Goal: Task Accomplishment & Management: Manage account settings

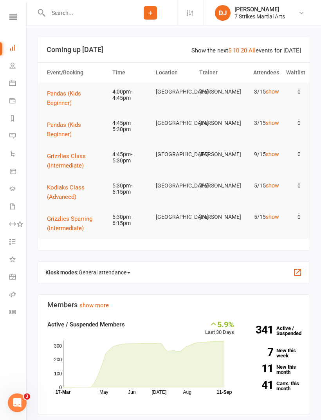
click at [61, 98] on button "Pandas (Kids Beginner)" at bounding box center [76, 98] width 58 height 19
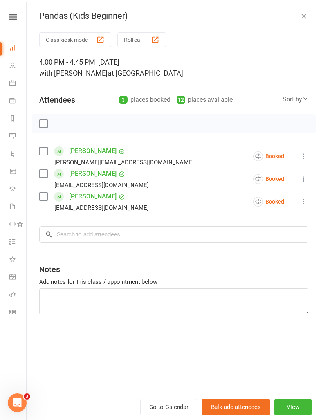
click at [16, 15] on icon at bounding box center [12, 16] width 7 height 5
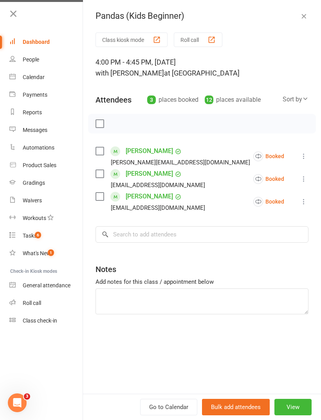
click at [36, 297] on link "Roll call" at bounding box center [46, 304] width 74 height 18
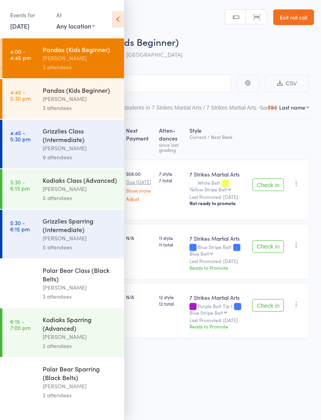
click at [113, 13] on icon at bounding box center [118, 19] width 12 height 16
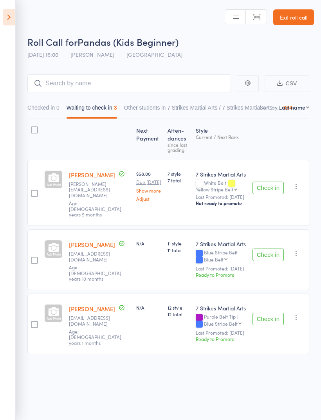
click at [298, 314] on icon "button" at bounding box center [297, 318] width 8 height 8
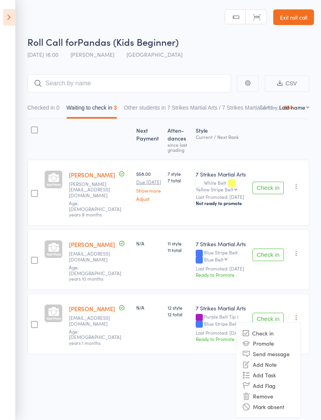
click at [266, 391] on li "Remove" at bounding box center [268, 396] width 65 height 11
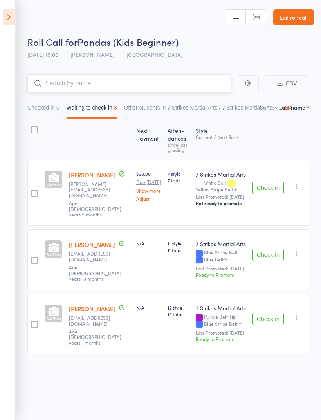
click at [100, 82] on input "search" at bounding box center [129, 83] width 204 height 18
type input "Z"
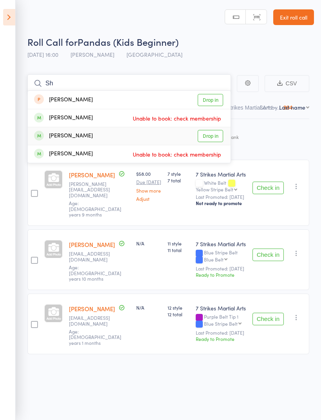
type input "Sh"
click at [211, 132] on link "Drop in" at bounding box center [210, 136] width 25 height 12
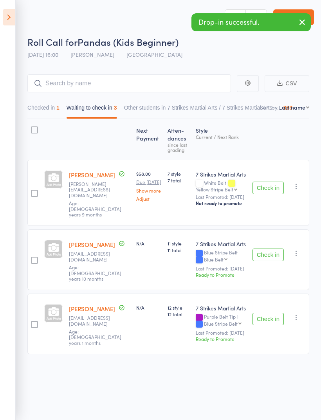
click at [9, 14] on icon at bounding box center [9, 17] width 12 height 16
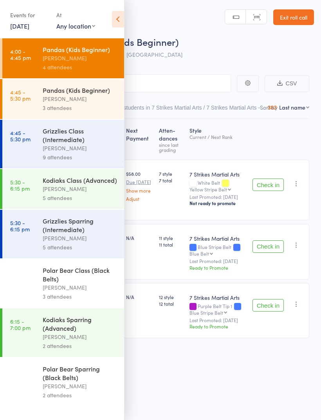
click at [75, 283] on div "Polar Bear Class (Black Belts)" at bounding box center [80, 274] width 75 height 17
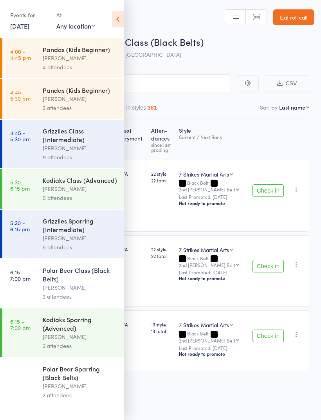
click at [113, 17] on icon at bounding box center [118, 19] width 12 height 16
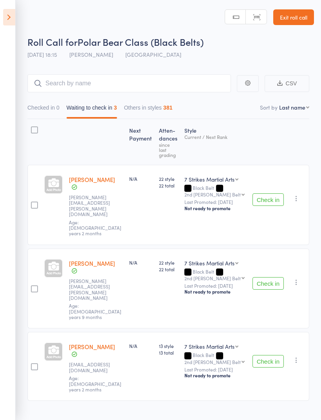
click at [7, 19] on icon at bounding box center [9, 17] width 12 height 16
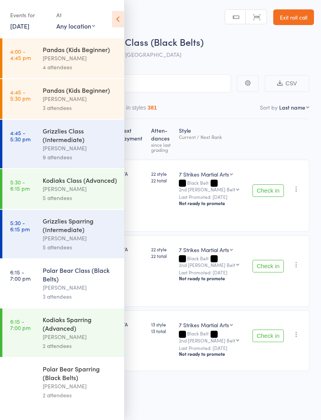
click at [66, 57] on div "[PERSON_NAME]" at bounding box center [80, 58] width 75 height 9
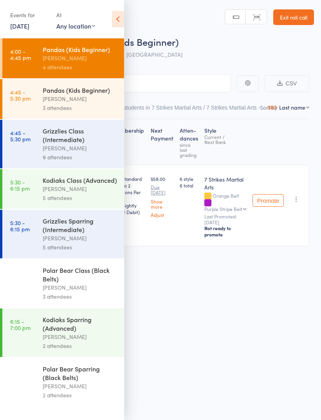
click at [118, 13] on icon at bounding box center [118, 19] width 12 height 16
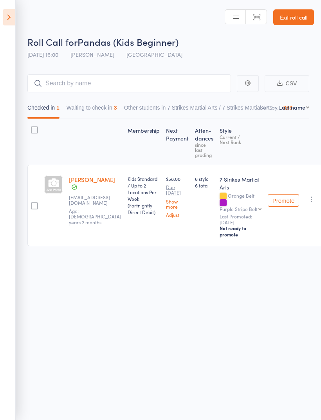
click at [84, 104] on button "Waiting to check in 3" at bounding box center [92, 110] width 51 height 18
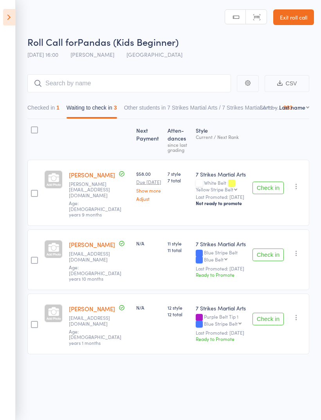
click at [12, 7] on aside "Events for 11 Sep, 2025 11 Sep, 2025 September 2025 Sun Mon Tue Wed Thu Fri Sat…" at bounding box center [8, 210] width 16 height 420
click at [12, 16] on icon at bounding box center [9, 17] width 12 height 16
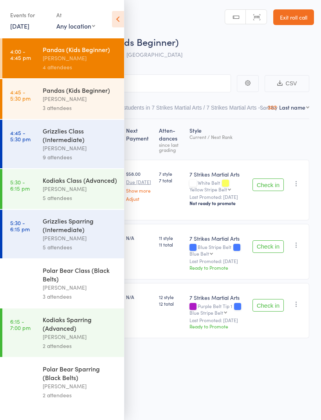
click at [38, 100] on link "4:45 - 5:30 pm Pandas (Kids Beginner) Daniel Jancek 3 attendees" at bounding box center [63, 99] width 122 height 40
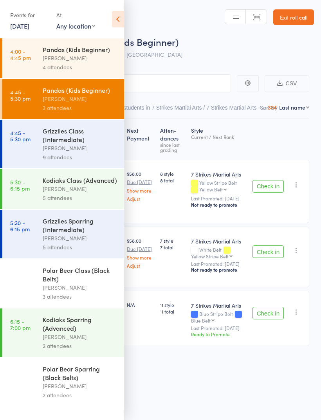
click at [117, 13] on icon at bounding box center [118, 19] width 12 height 16
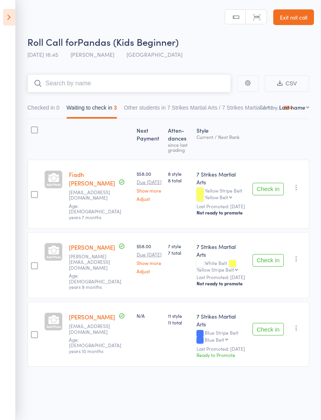
click at [145, 81] on input "search" at bounding box center [129, 83] width 204 height 18
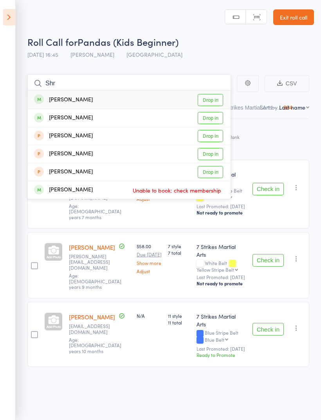
type input "Shr"
click at [204, 101] on link "Drop in" at bounding box center [210, 100] width 25 height 12
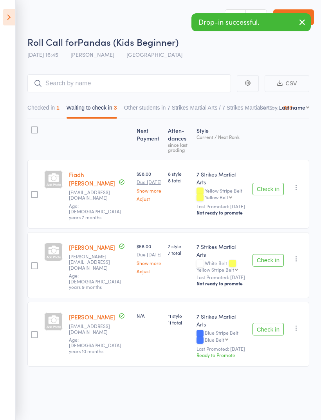
click at [11, 20] on icon at bounding box center [9, 17] width 12 height 16
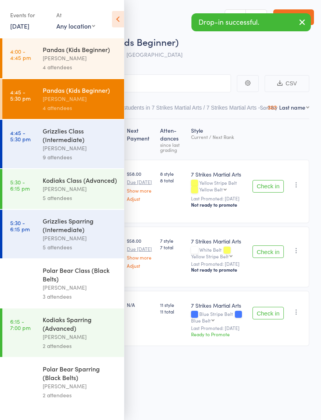
click at [71, 57] on div "[PERSON_NAME]" at bounding box center [80, 58] width 75 height 9
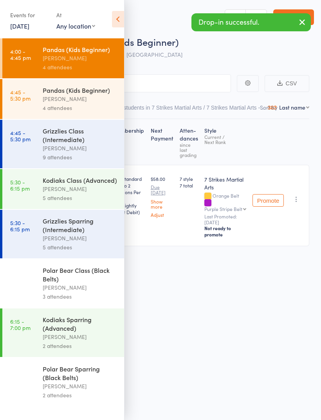
click at [116, 21] on icon at bounding box center [118, 19] width 12 height 16
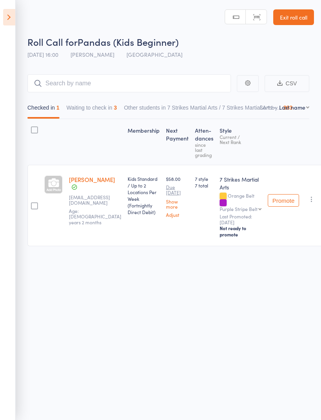
click at [89, 101] on button "Waiting to check in 3" at bounding box center [92, 110] width 51 height 18
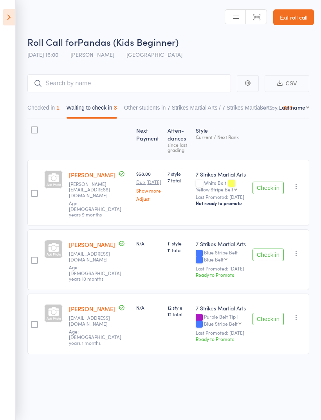
click at [298, 250] on icon "button" at bounding box center [297, 254] width 8 height 8
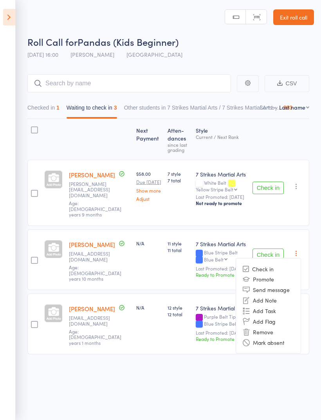
click at [263, 327] on li "Remove" at bounding box center [268, 332] width 65 height 11
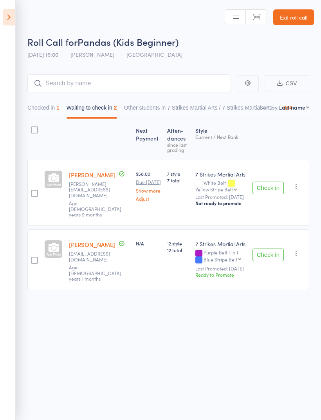
click at [297, 250] on icon "button" at bounding box center [297, 254] width 8 height 8
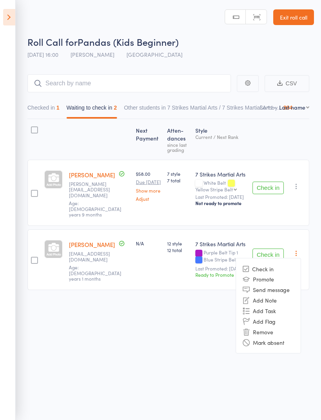
click at [269, 327] on li "Remove" at bounding box center [268, 332] width 65 height 11
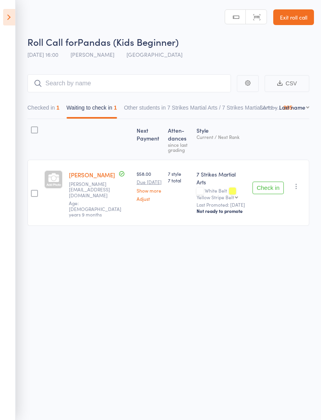
click at [9, 19] on icon at bounding box center [9, 17] width 12 height 16
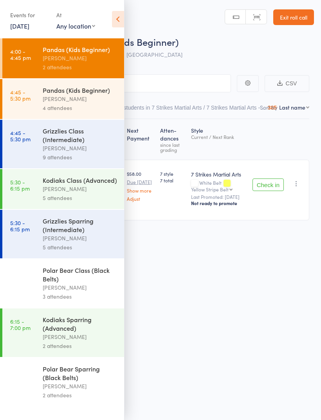
click at [38, 142] on link "4:45 - 5:30 pm Grizzlies Class (Intermediate) Daniel Jancek 9 attendees" at bounding box center [63, 144] width 122 height 49
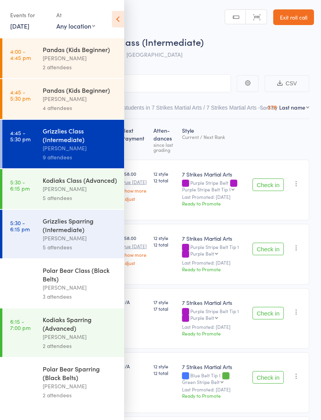
click at [120, 15] on icon at bounding box center [118, 19] width 12 height 16
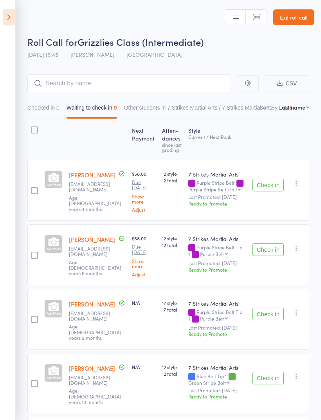
click at [9, 12] on icon at bounding box center [9, 17] width 12 height 16
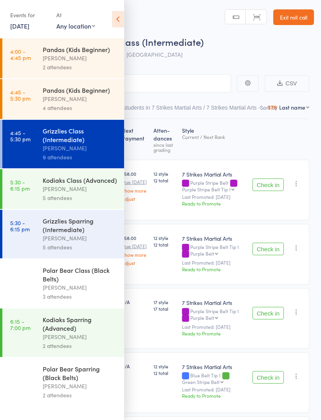
click at [55, 234] on div "Grizzlies Sparring (Intermediate)" at bounding box center [80, 225] width 75 height 17
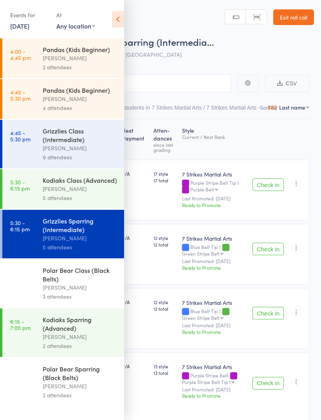
click at [116, 20] on icon at bounding box center [118, 19] width 12 height 16
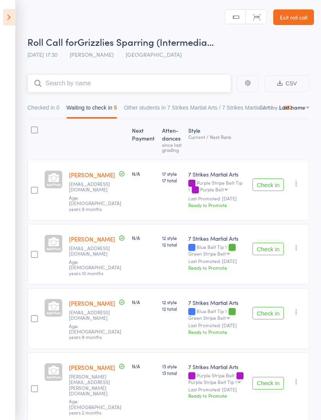
click at [59, 79] on input "search" at bounding box center [129, 83] width 204 height 18
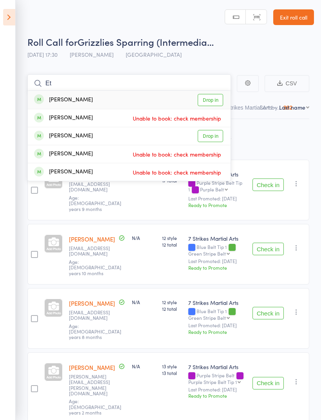
type input "E"
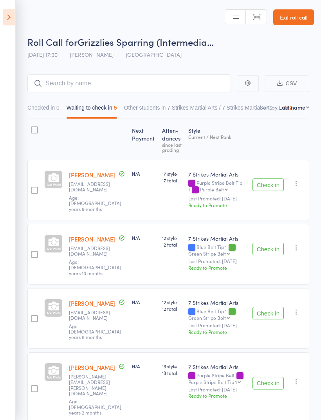
click at [11, 16] on icon at bounding box center [9, 17] width 12 height 16
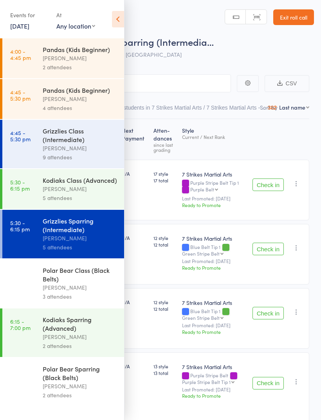
click at [45, 56] on div "[PERSON_NAME]" at bounding box center [80, 58] width 75 height 9
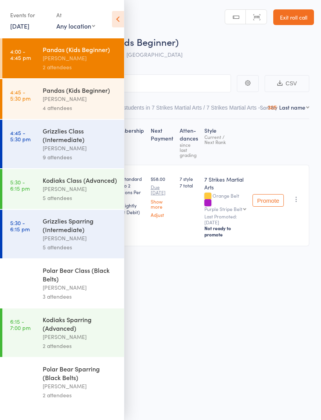
click at [116, 7] on div "Events for 11 Sep, 2025 11 Sep, 2025 September 2025 Sun Mon Tue Wed Thu Fri Sat…" at bounding box center [62, 20] width 124 height 40
click at [119, 16] on icon at bounding box center [118, 19] width 12 height 16
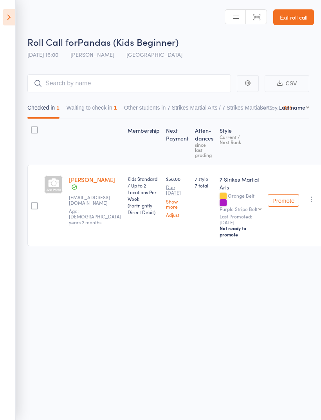
click at [98, 103] on button "Waiting to check in 1" at bounding box center [92, 110] width 51 height 18
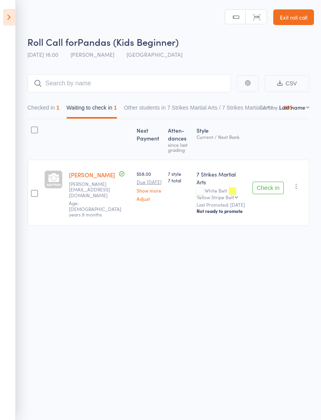
click at [50, 105] on button "Checked in 1" at bounding box center [43, 110] width 32 height 18
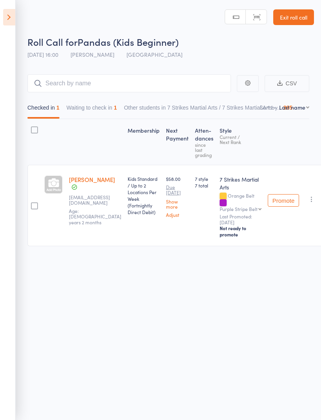
click at [88, 110] on button "Waiting to check in 1" at bounding box center [92, 110] width 51 height 18
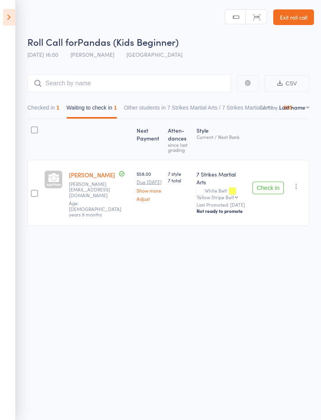
click at [11, 14] on icon at bounding box center [9, 17] width 12 height 16
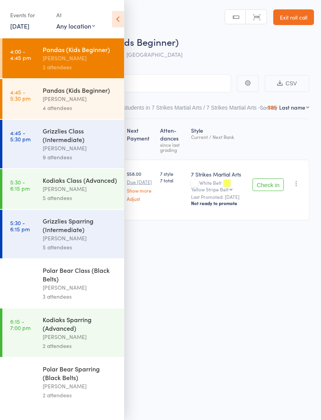
click at [37, 98] on link "4:45 - 5:30 pm Pandas (Kids Beginner) Daniel Jancek 4 attendees" at bounding box center [63, 99] width 122 height 40
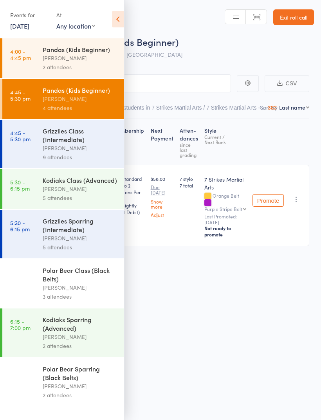
click at [116, 16] on icon at bounding box center [118, 19] width 12 height 16
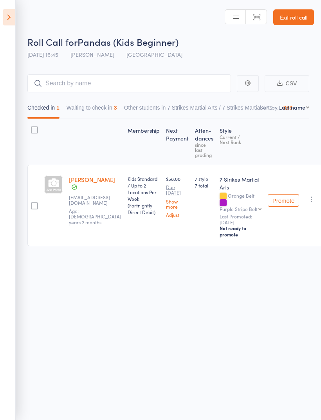
click at [104, 107] on button "Waiting to check in 3" at bounding box center [92, 110] width 51 height 18
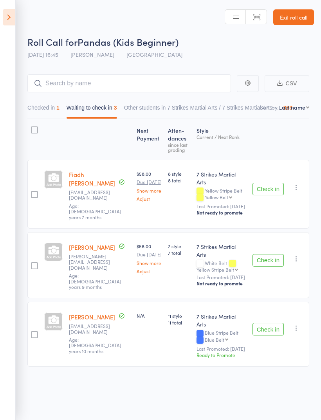
click at [13, 20] on icon at bounding box center [9, 17] width 12 height 16
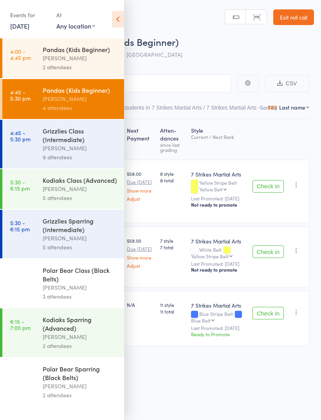
click at [49, 144] on div "Grizzlies Class (Intermediate)" at bounding box center [80, 135] width 75 height 17
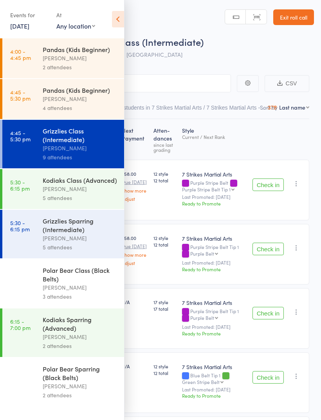
click at [114, 16] on icon at bounding box center [118, 19] width 12 height 16
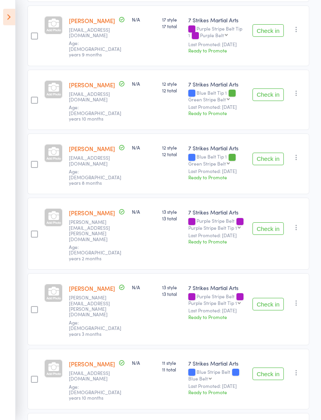
scroll to position [290, 0]
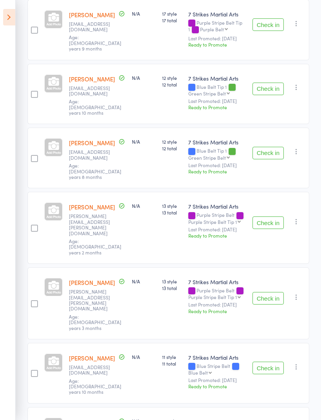
click at [9, 17] on icon at bounding box center [9, 17] width 12 height 16
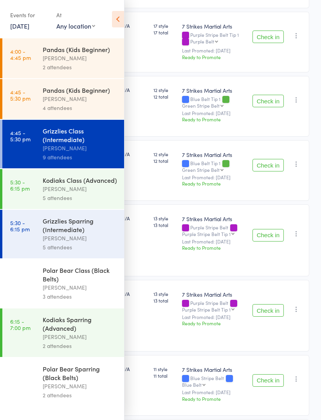
click at [71, 55] on div "[PERSON_NAME]" at bounding box center [80, 58] width 75 height 9
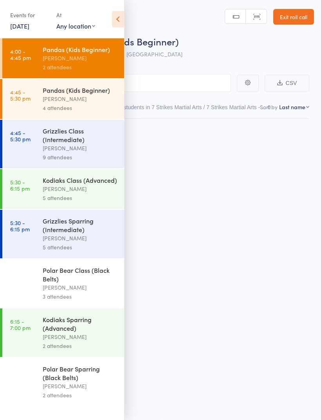
scroll to position [5, 0]
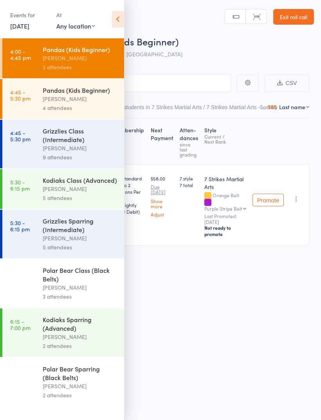
click at [115, 16] on icon at bounding box center [118, 19] width 12 height 16
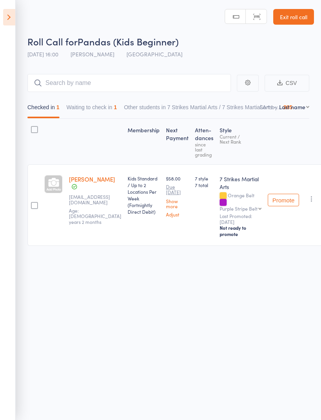
click at [107, 100] on button "Waiting to check in 1" at bounding box center [92, 109] width 51 height 18
